Goal: Find specific page/section: Find specific page/section

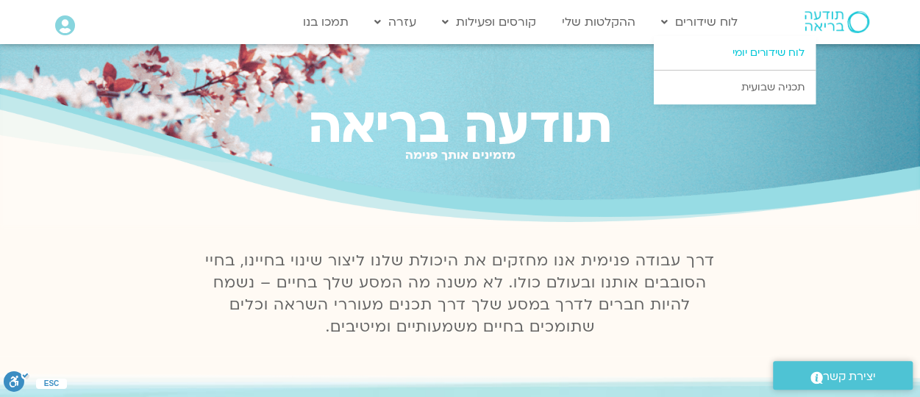
click at [708, 57] on link "לוח שידורים יומי" at bounding box center [734, 53] width 162 height 34
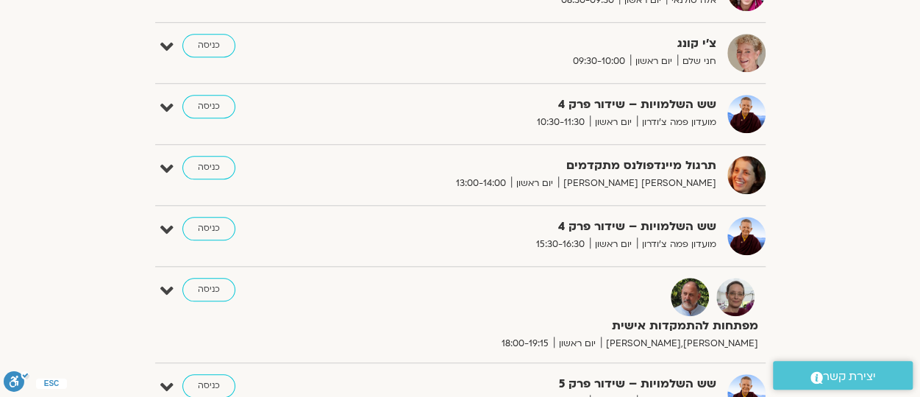
scroll to position [559, 0]
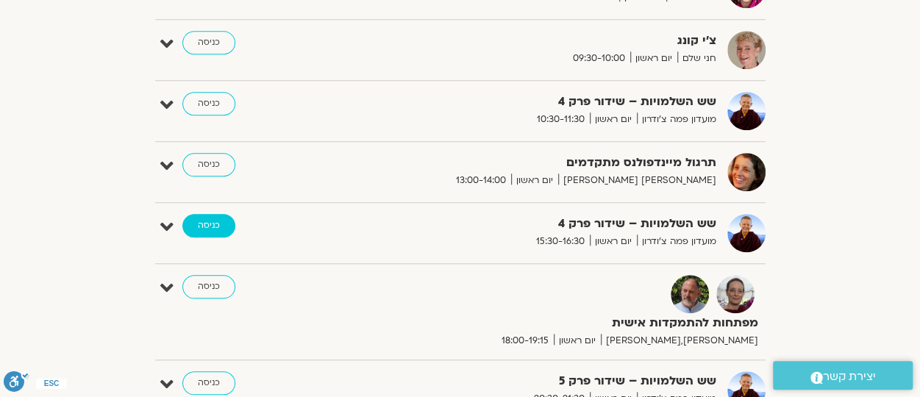
click at [208, 221] on link "כניסה" at bounding box center [208, 226] width 53 height 24
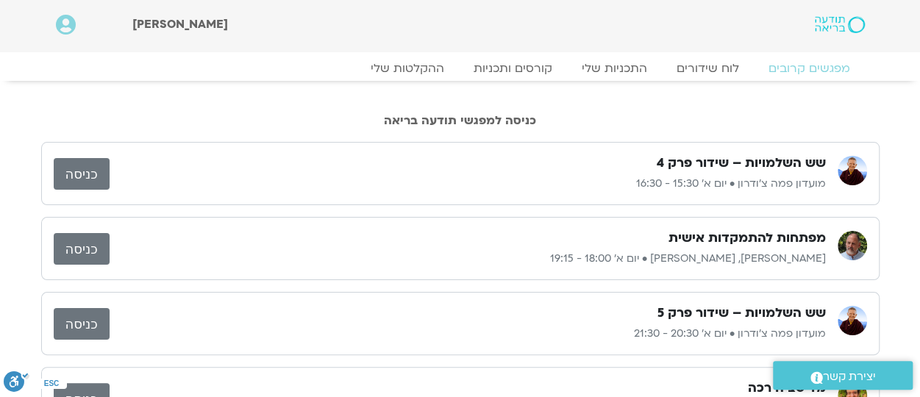
click at [93, 173] on link "כניסה" at bounding box center [82, 174] width 56 height 32
